Goal: Information Seeking & Learning: Learn about a topic

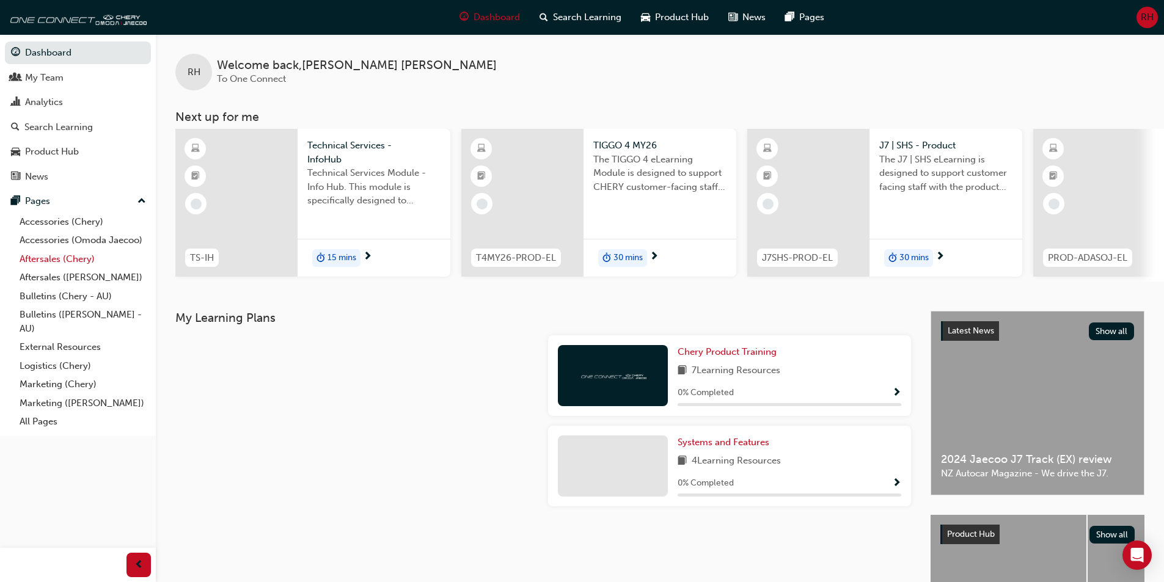
click at [64, 259] on link "Aftersales (Chery)" at bounding box center [83, 259] width 136 height 19
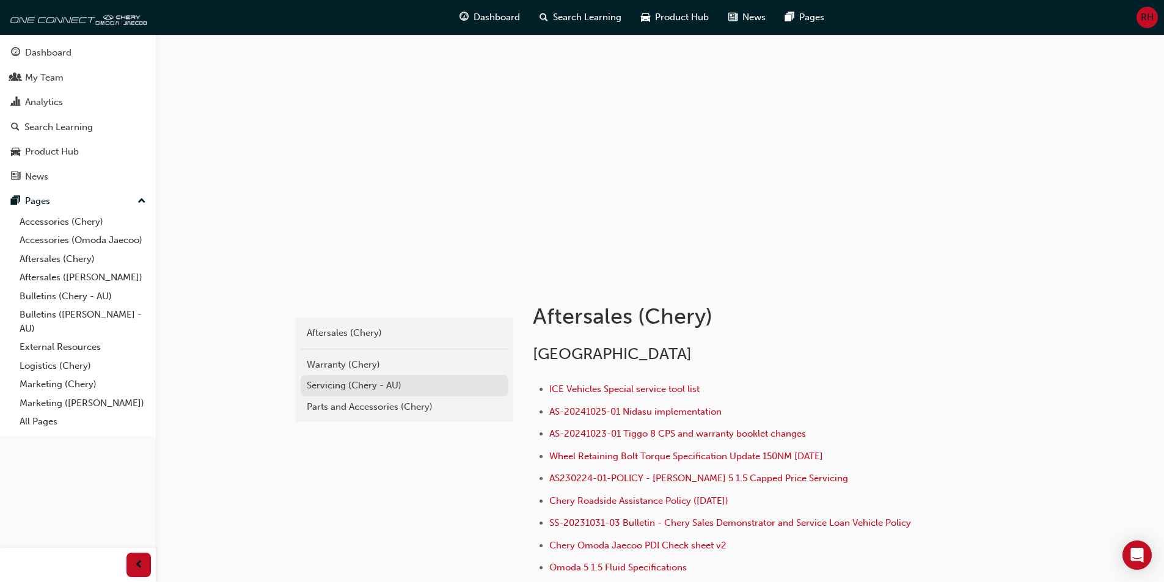
click at [383, 381] on div "Servicing (Chery - AU)" at bounding box center [405, 386] width 196 height 14
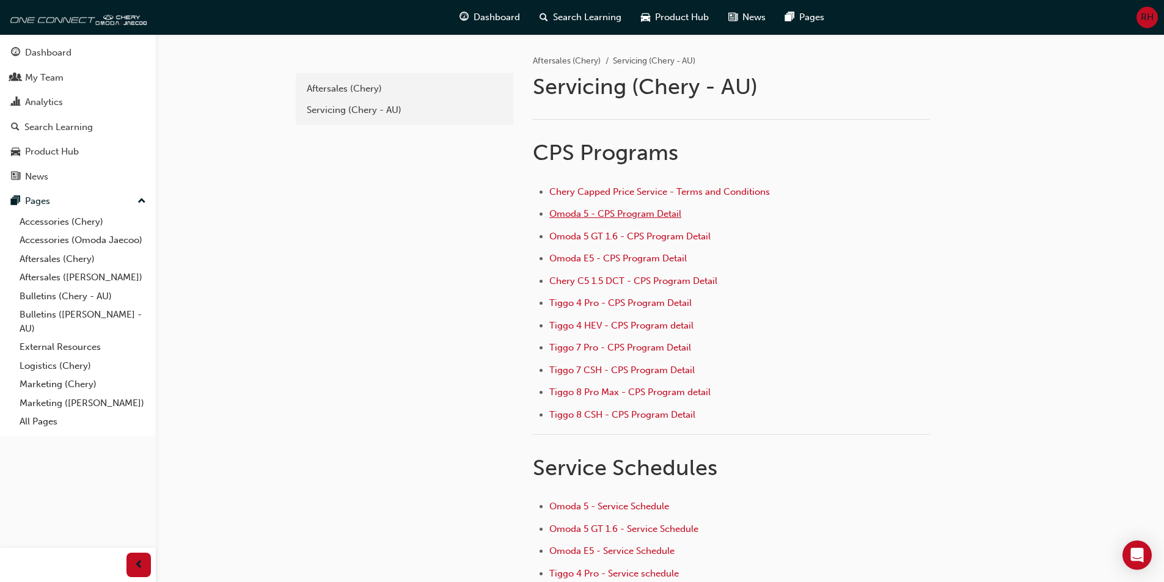
click at [652, 214] on span "Omoda 5 - CPS Program Detail" at bounding box center [615, 213] width 132 height 11
click at [630, 509] on span "Omoda 5 - Service Schedule" at bounding box center [609, 506] width 120 height 11
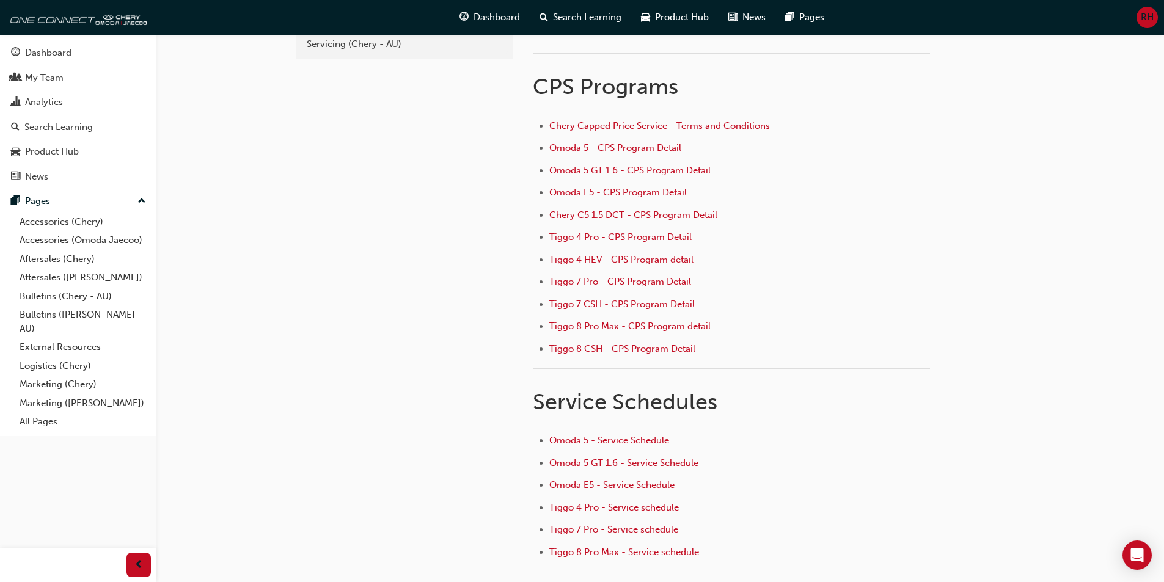
scroll to position [42, 0]
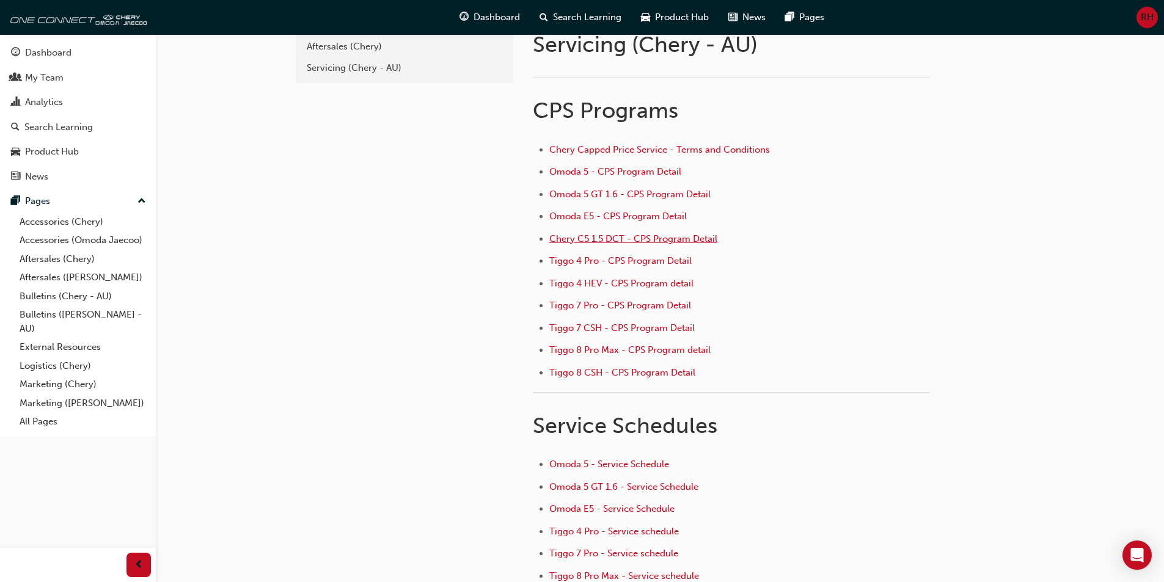
click at [648, 240] on span "Chery C5 1.5 DCT - CPS Program Detail" at bounding box center [633, 238] width 168 height 11
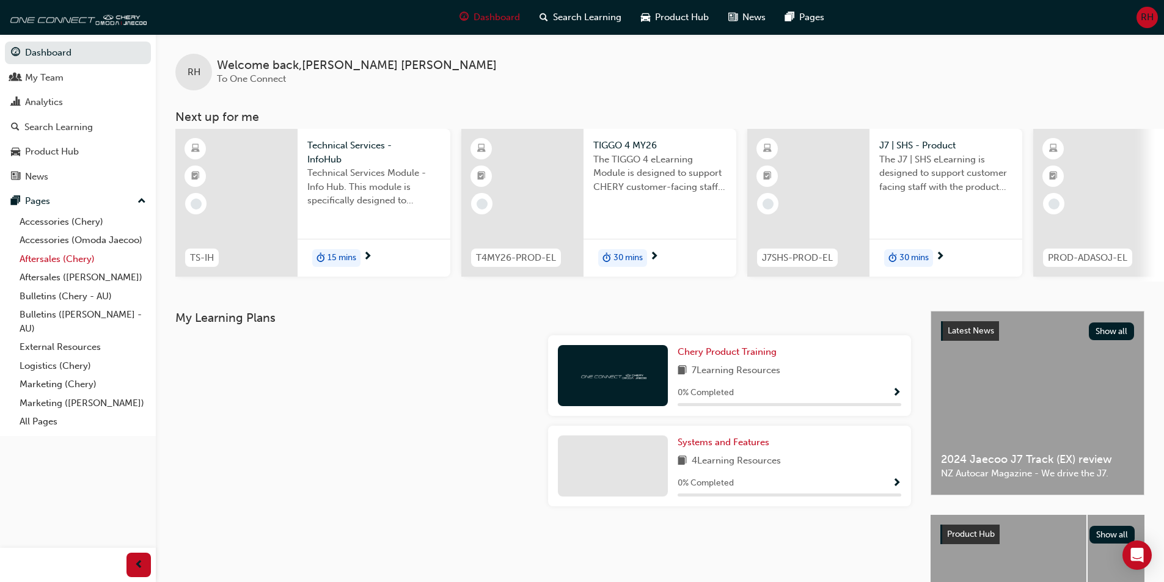
click at [62, 256] on link "Aftersales (Chery)" at bounding box center [83, 259] width 136 height 19
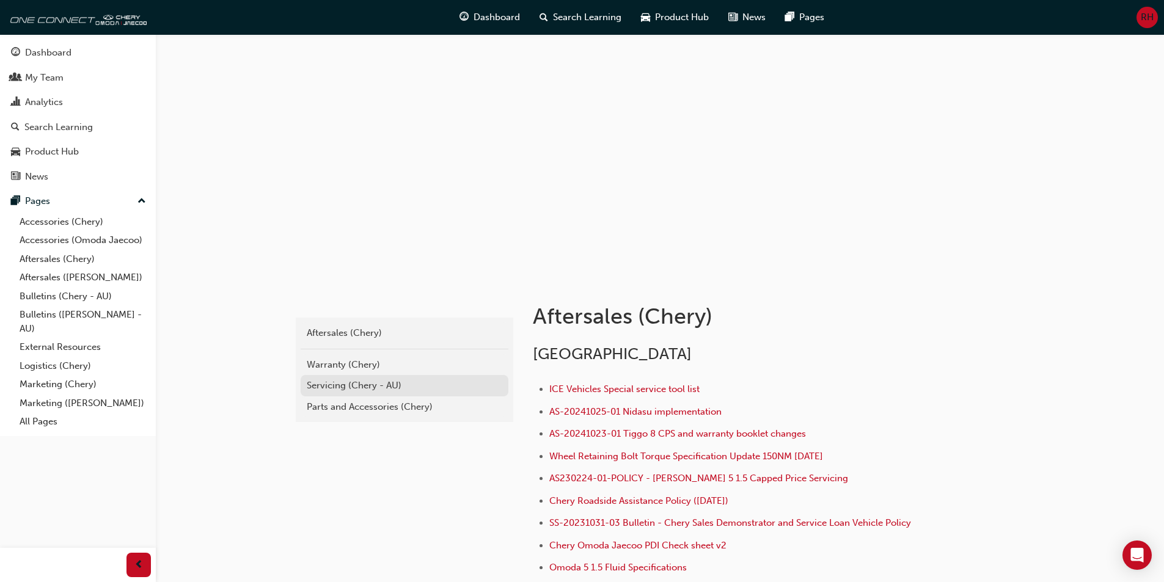
click at [347, 387] on div "Servicing (Chery - AU)" at bounding box center [405, 386] width 196 height 14
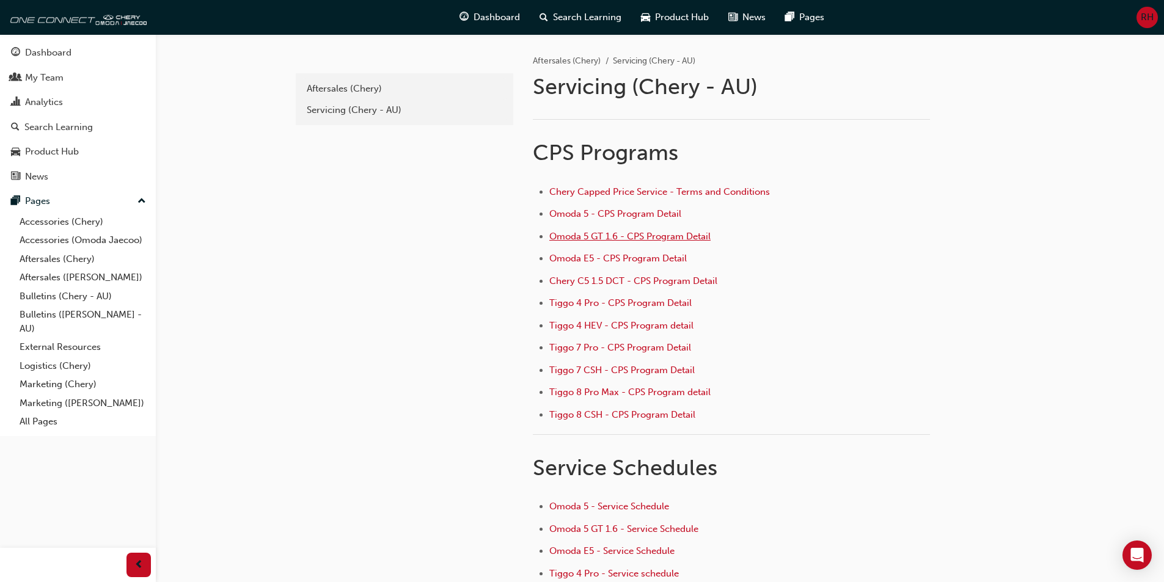
click at [688, 233] on span "Omoda 5 GT 1.6 - CPS Program Detail" at bounding box center [629, 236] width 161 height 11
click at [640, 211] on span "Omoda 5 - CPS Program Detail" at bounding box center [615, 213] width 132 height 11
